Goal: Task Accomplishment & Management: Manage account settings

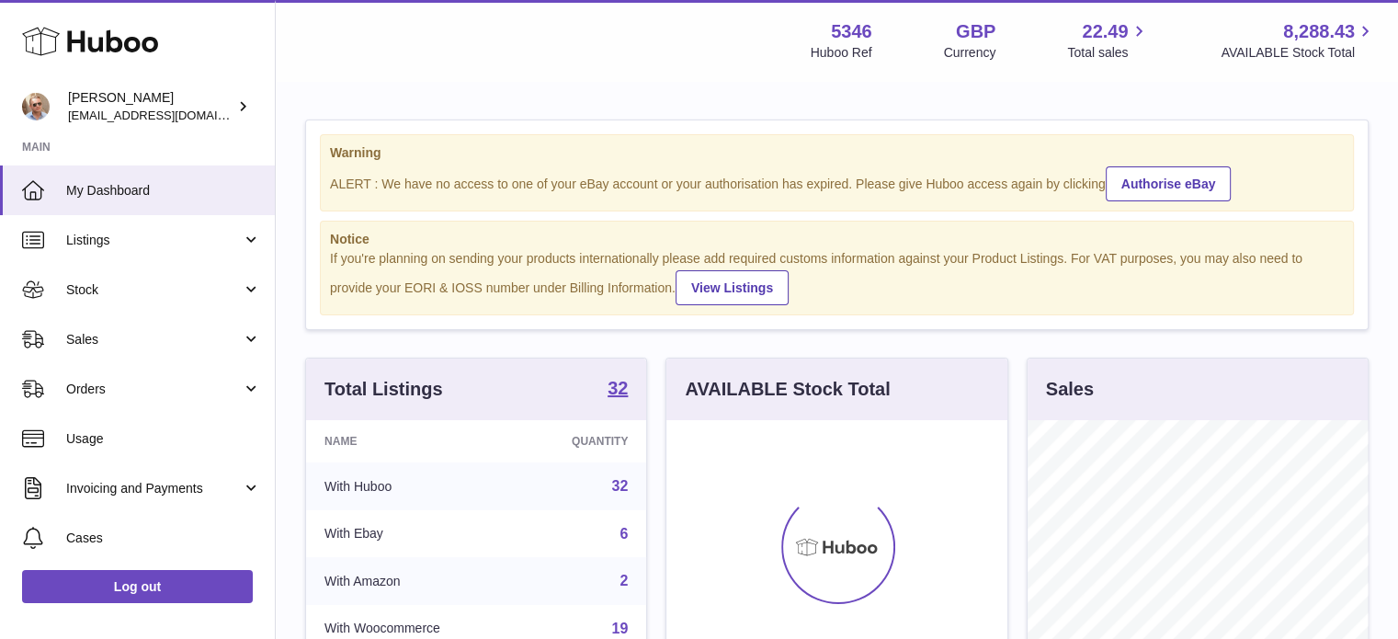
scroll to position [287, 341]
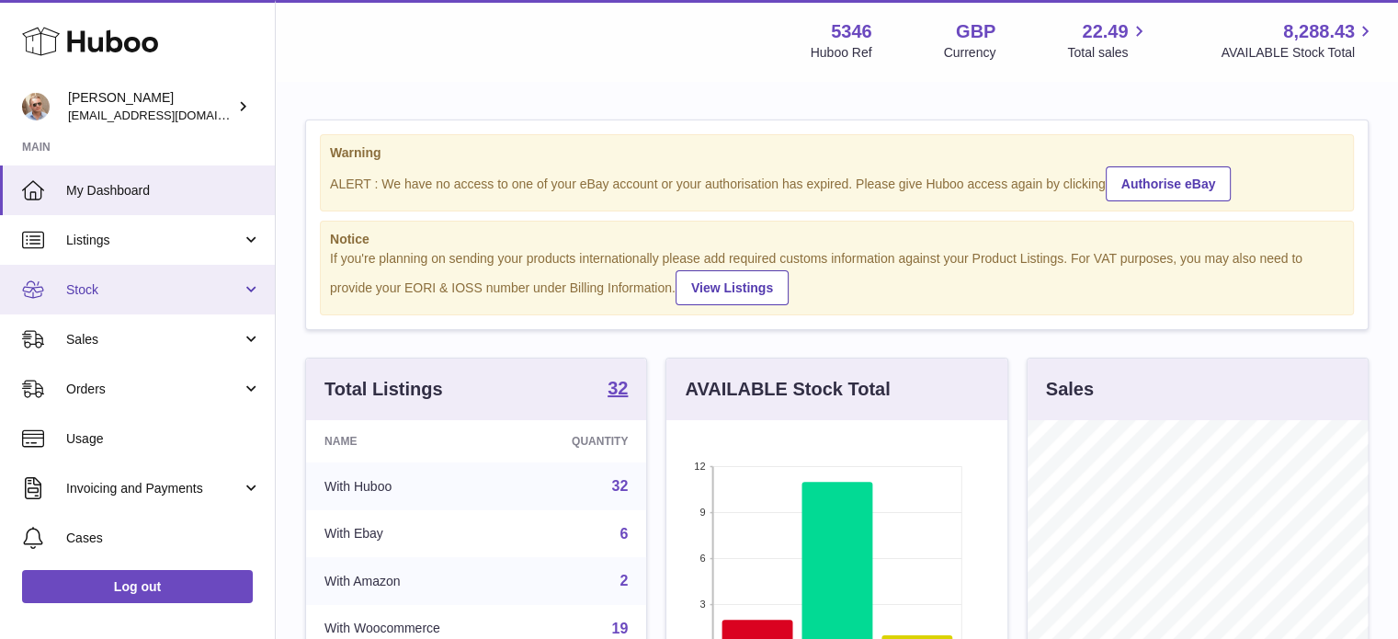
click at [95, 281] on span "Stock" at bounding box center [154, 289] width 176 height 17
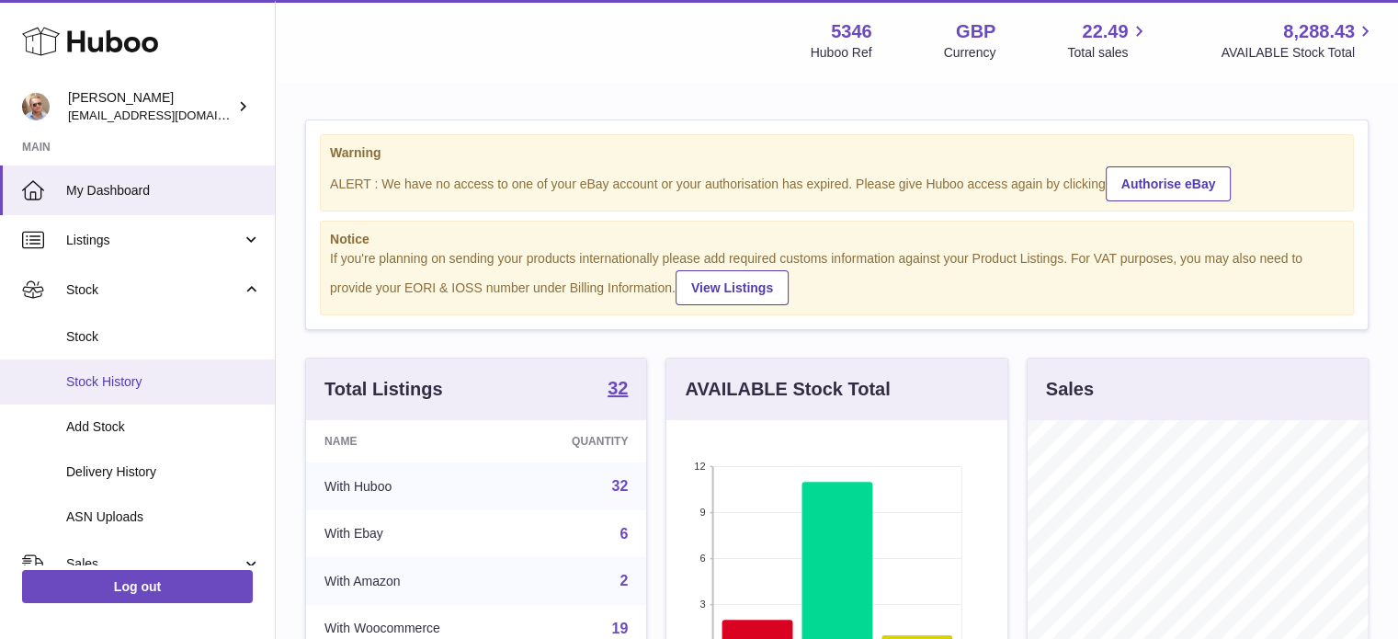
click at [91, 359] on link "Stock History" at bounding box center [137, 381] width 275 height 45
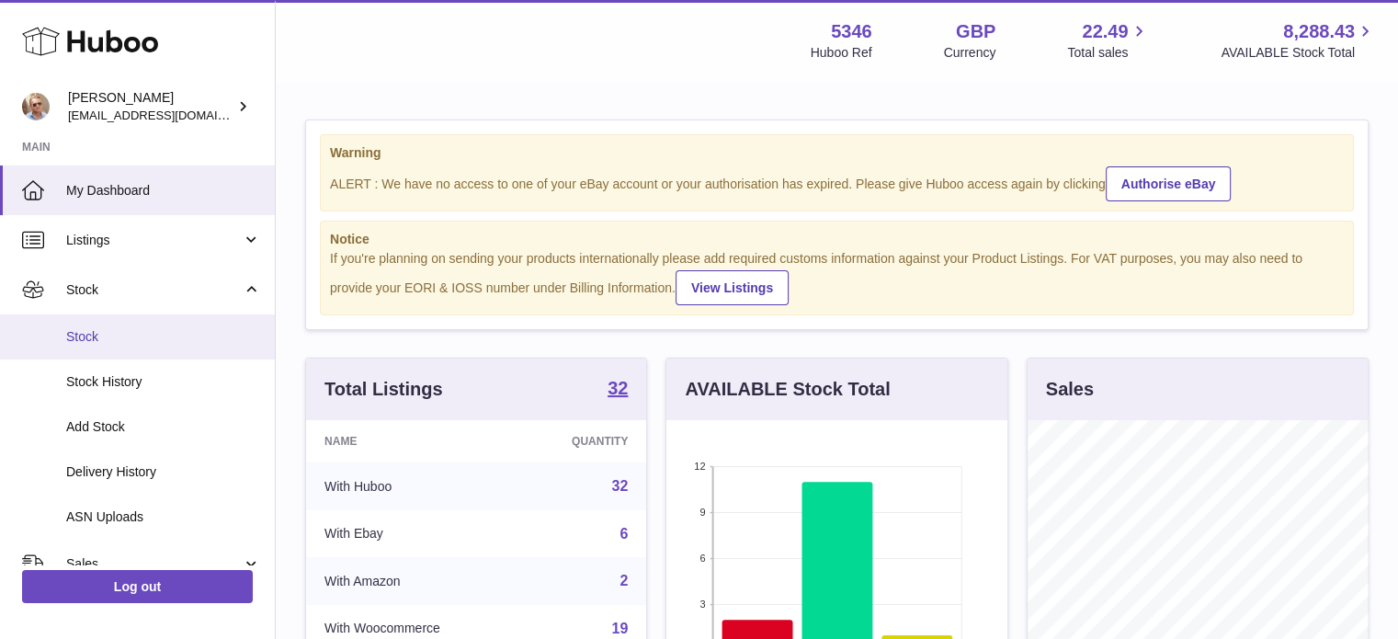
click at [94, 326] on link "Stock" at bounding box center [137, 336] width 275 height 45
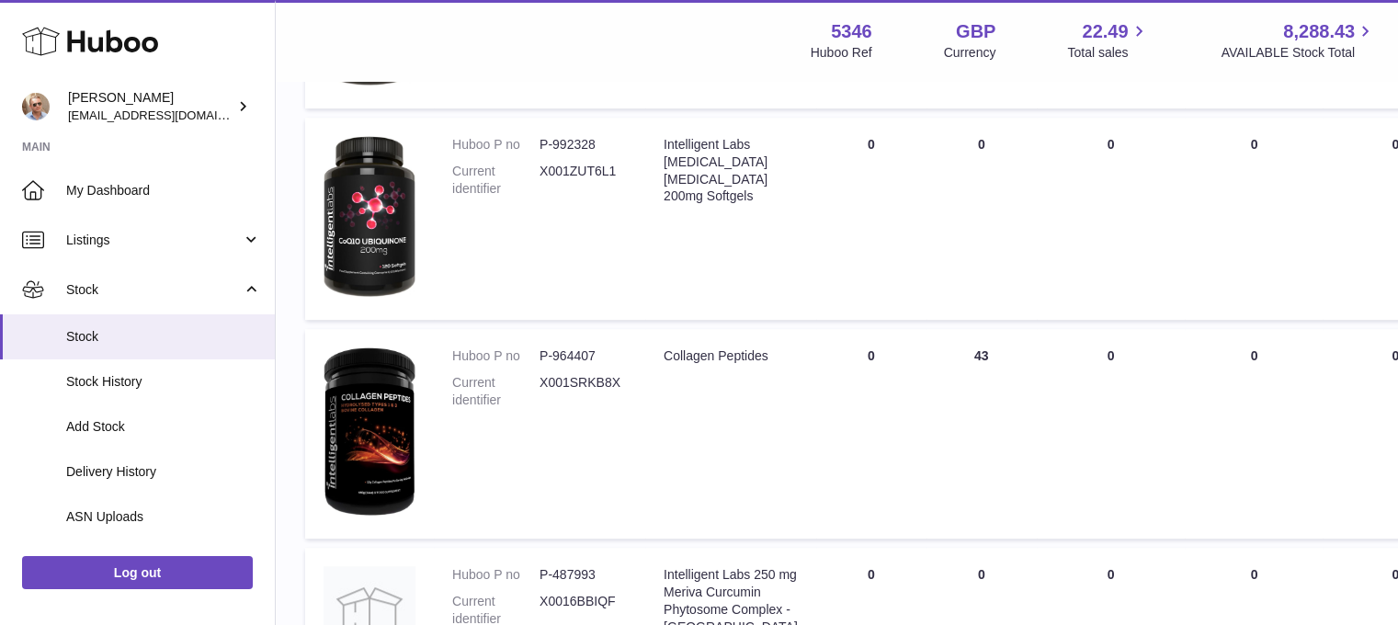
scroll to position [967, 0]
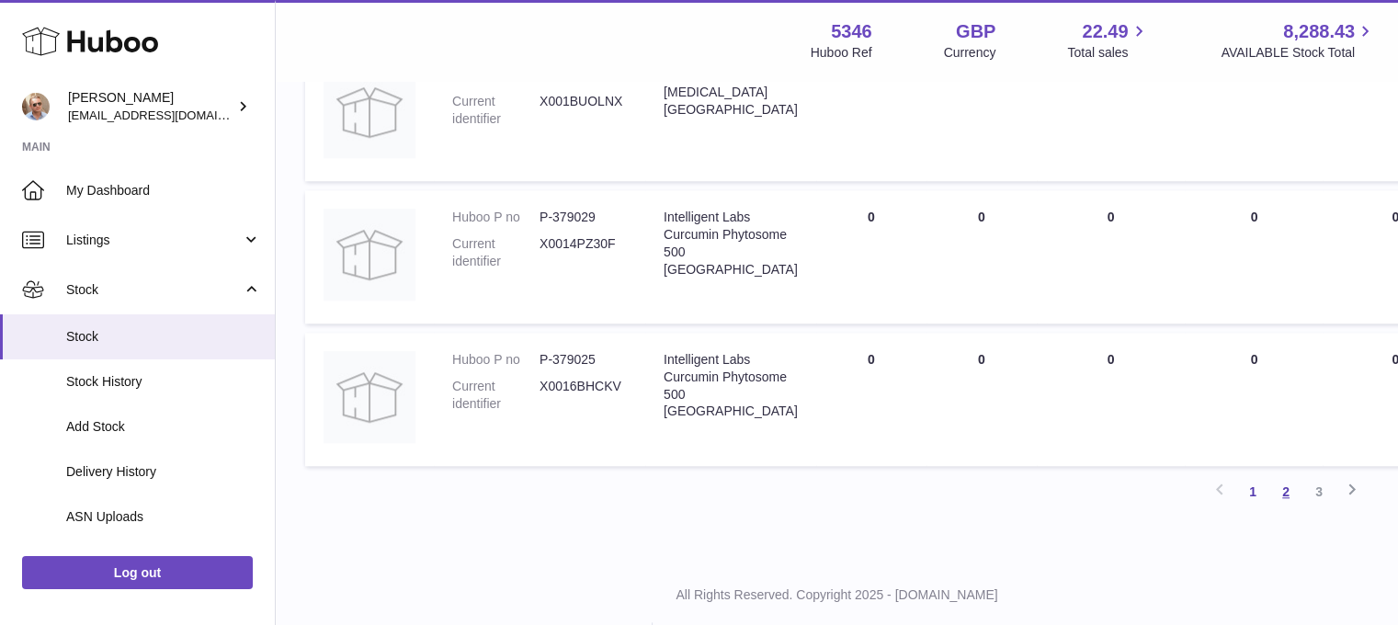
click at [1290, 506] on link "2" at bounding box center [1285, 491] width 33 height 33
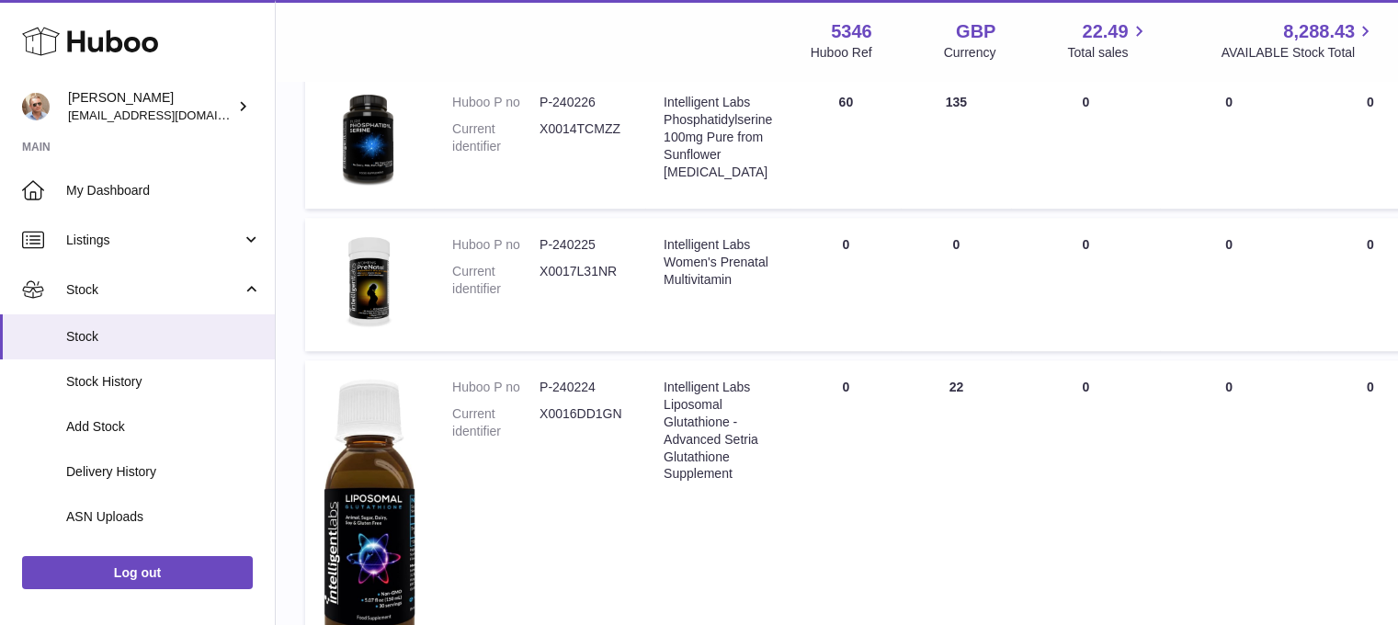
scroll to position [1405, 0]
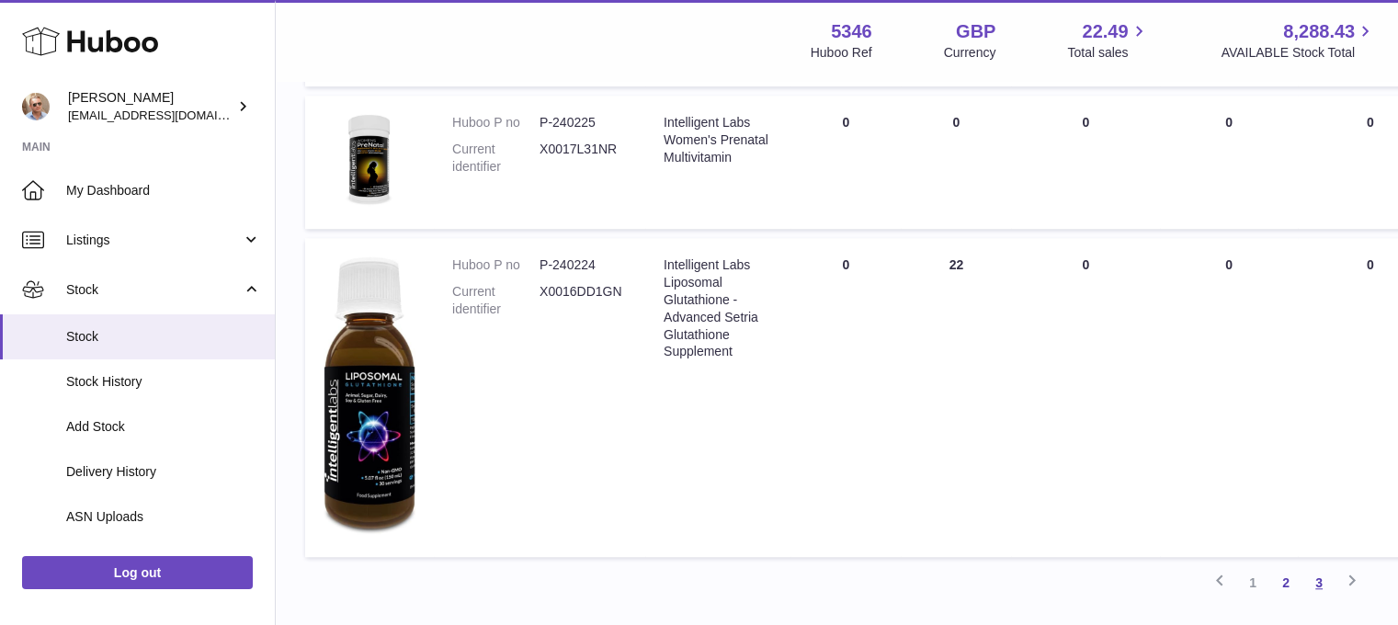
click at [1331, 580] on link "3" at bounding box center [1318, 582] width 33 height 33
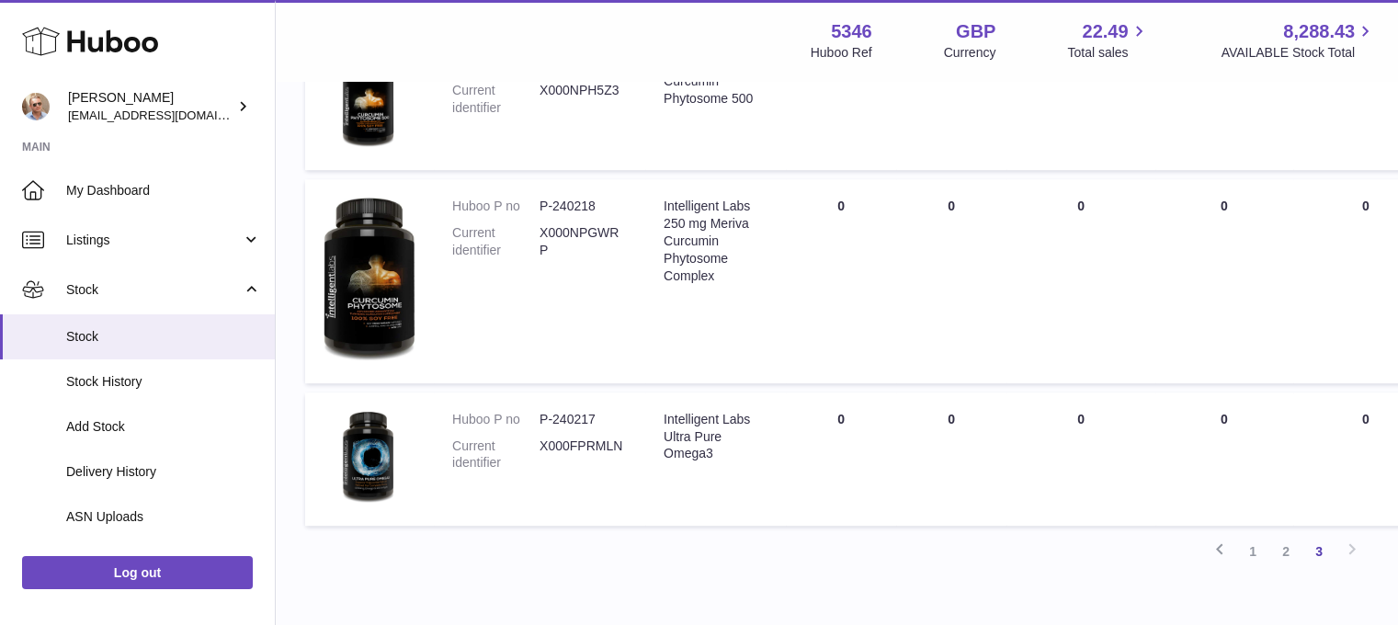
scroll to position [1099, 0]
